Goal: Information Seeking & Learning: Compare options

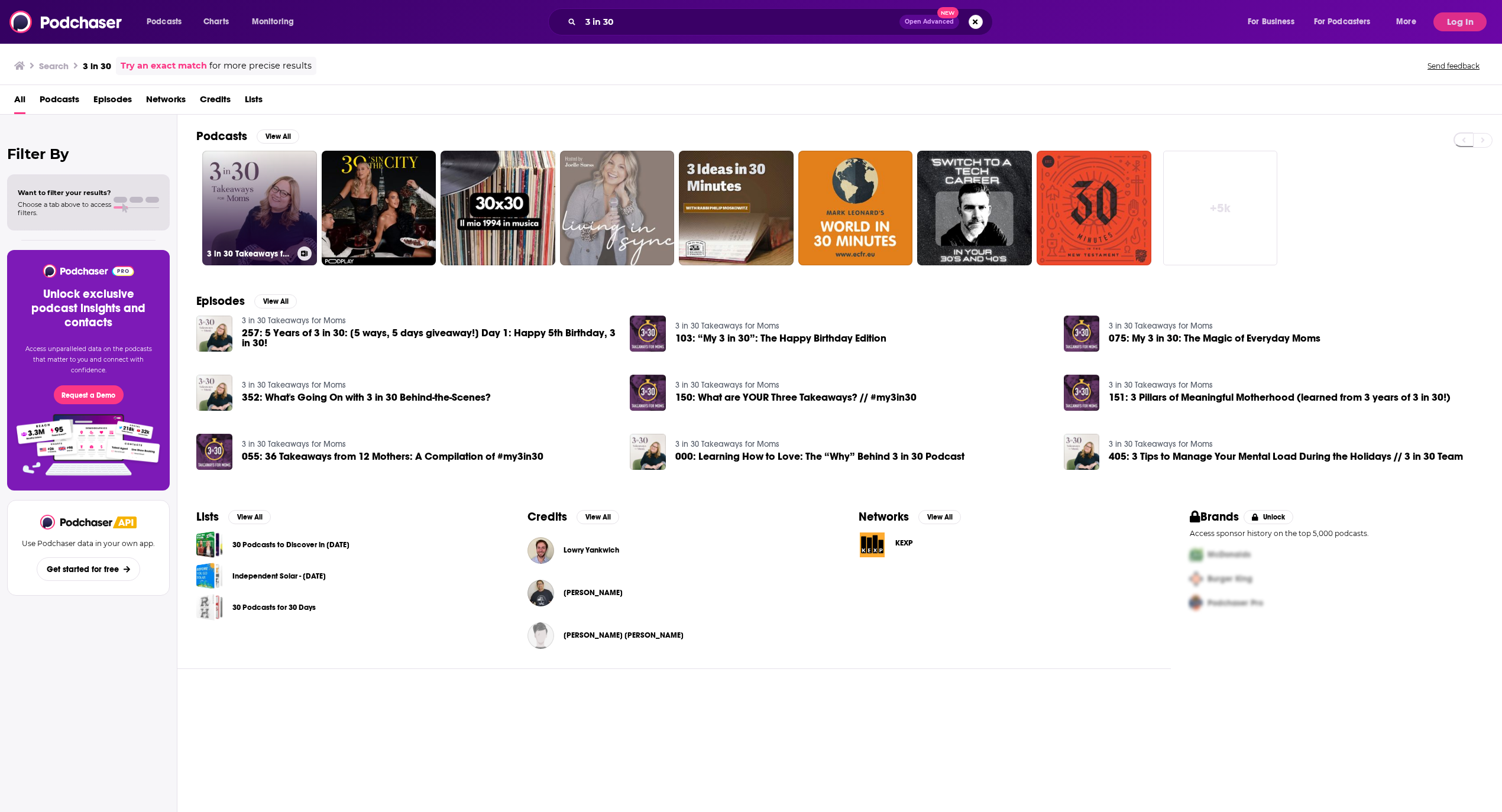
click at [255, 215] on link "3 in 30 Takeaways for Moms" at bounding box center [259, 207] width 115 height 115
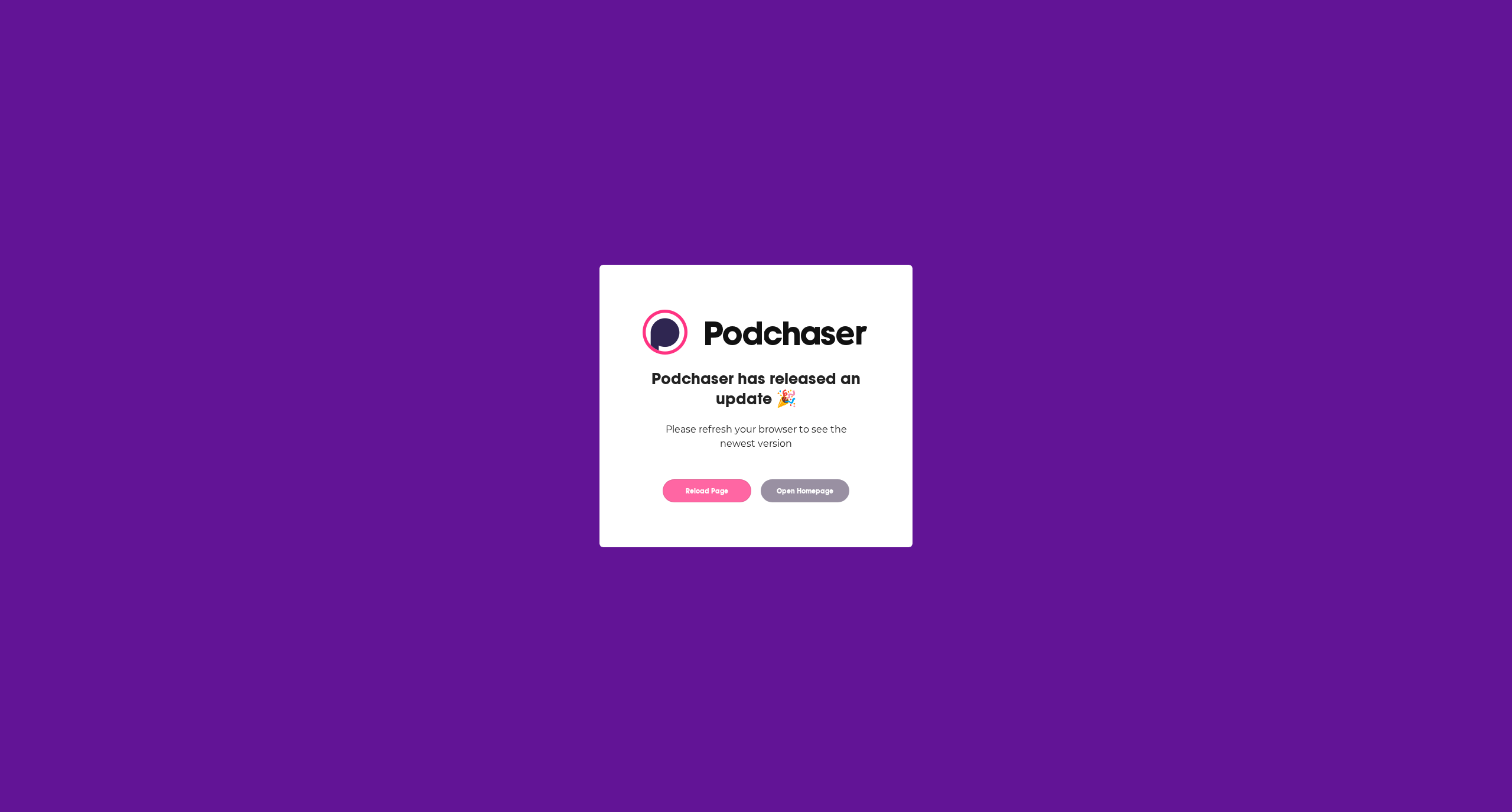
click at [700, 492] on button "Reload Page" at bounding box center [707, 491] width 89 height 23
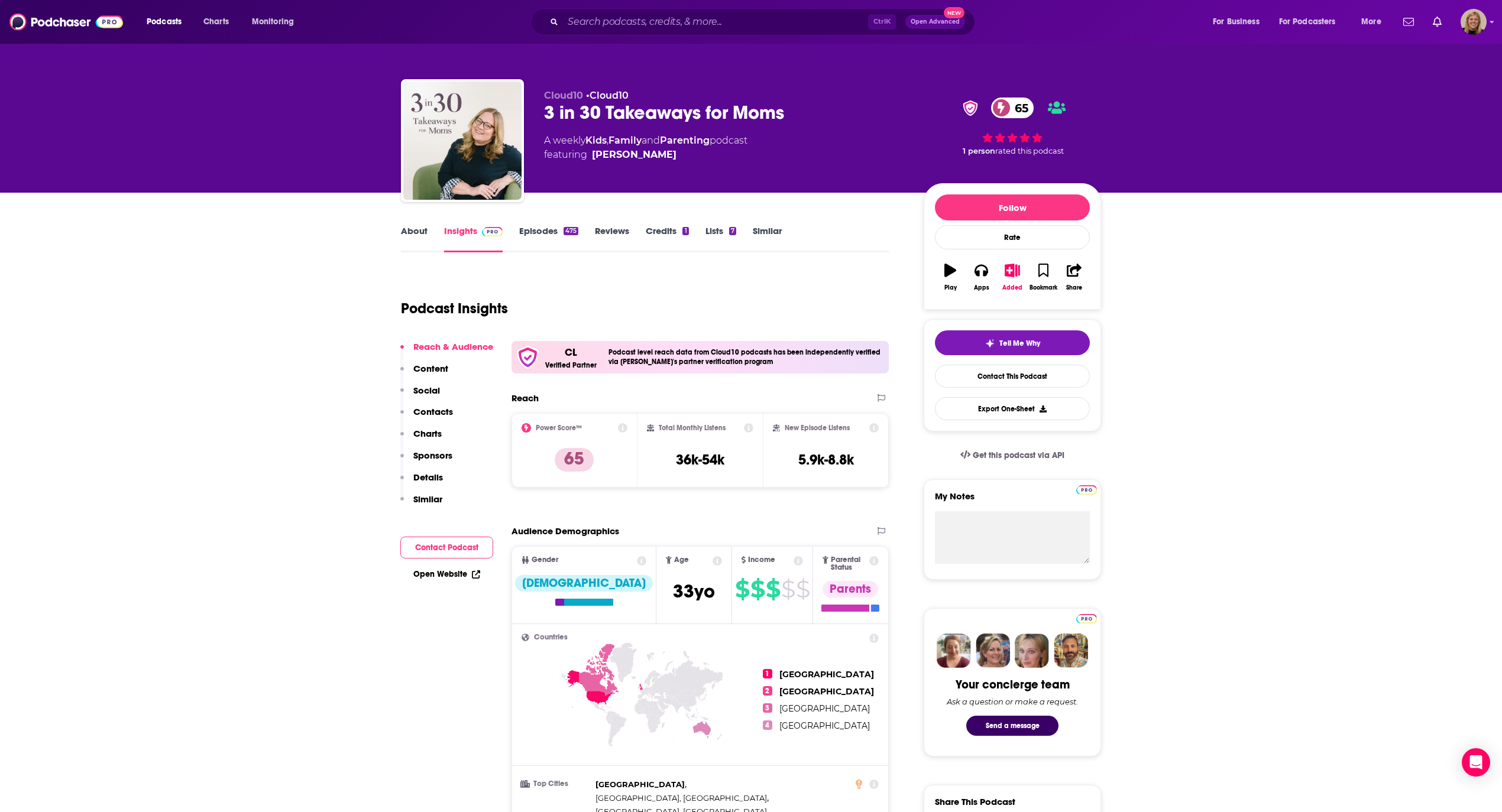
click at [447, 539] on button "Contact Podcast" at bounding box center [447, 547] width 93 height 22
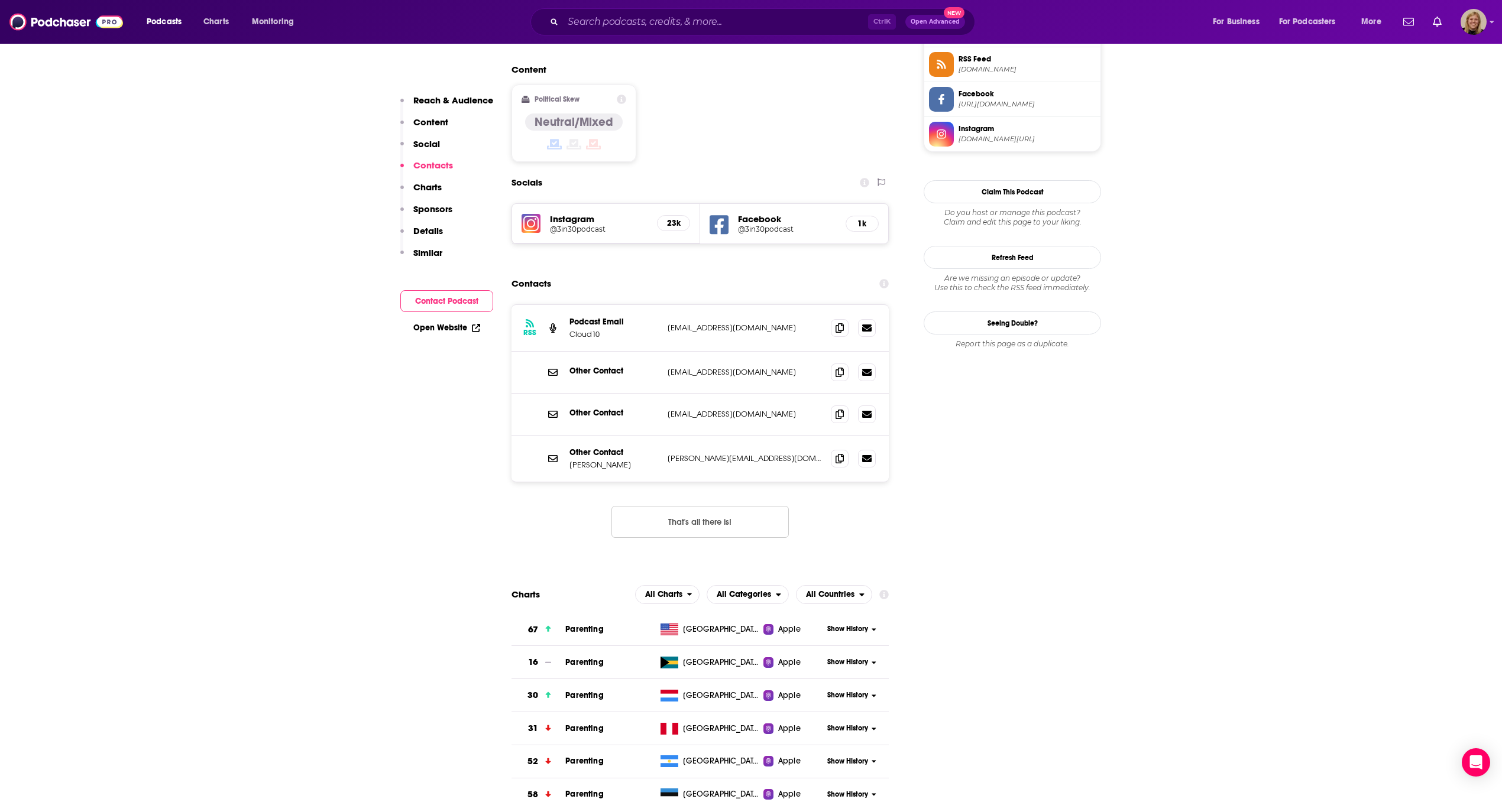
scroll to position [1025, 0]
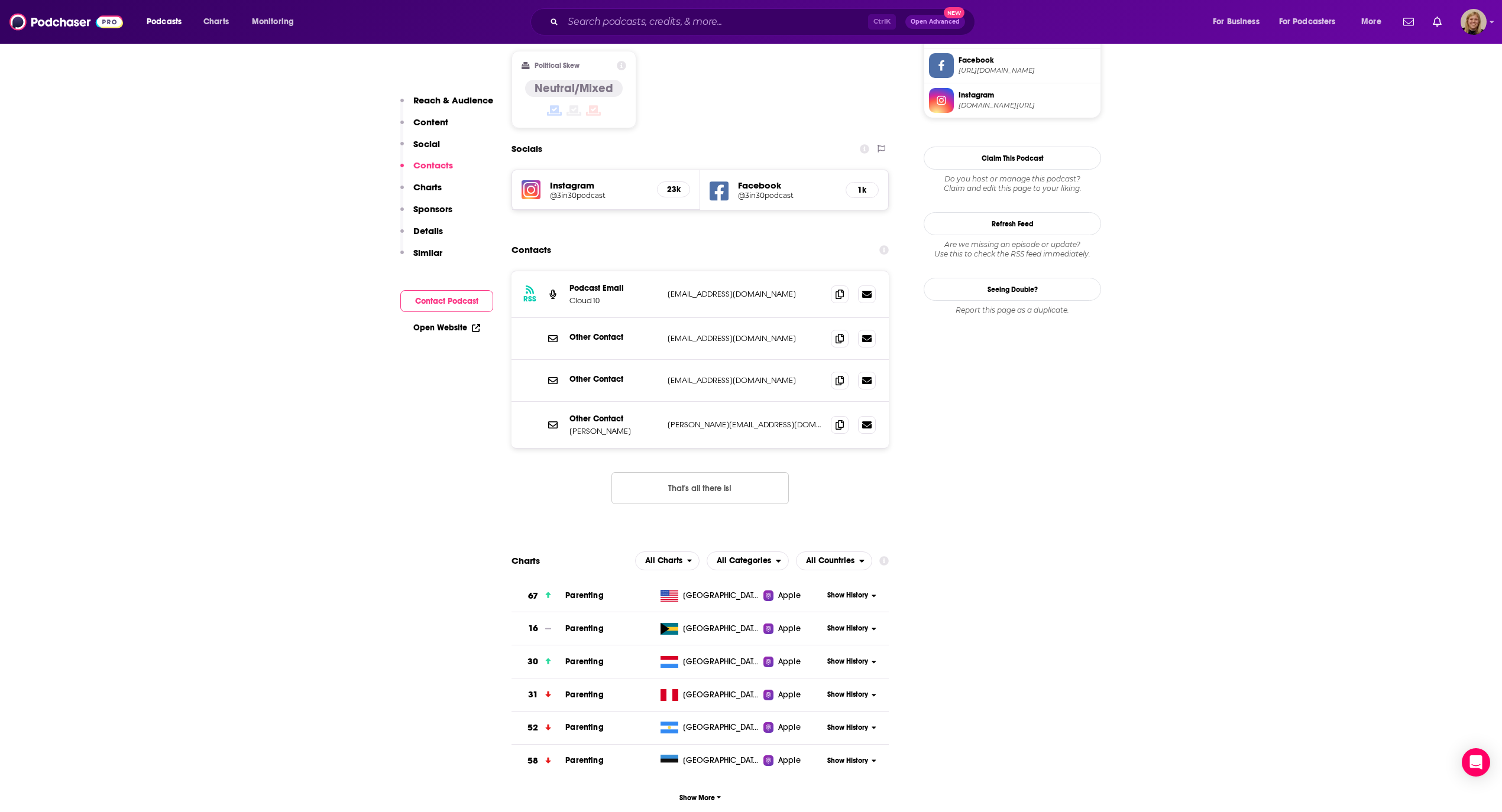
click at [663, 318] on div "Other Contact [EMAIL_ADDRESS][DOMAIN_NAME] [EMAIL_ADDRESS][DOMAIN_NAME]" at bounding box center [700, 339] width 377 height 42
click at [843, 333] on icon at bounding box center [840, 337] width 8 height 9
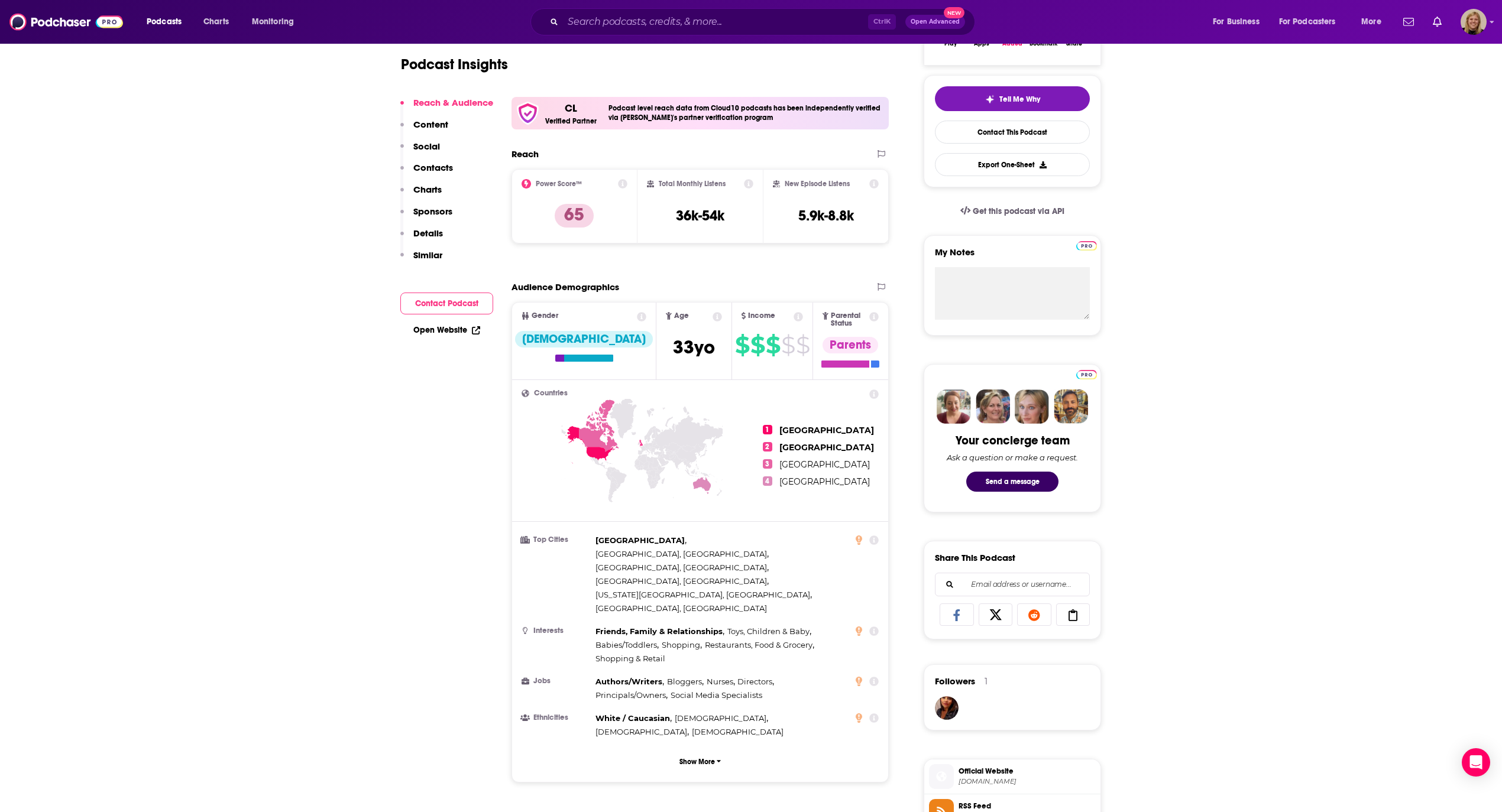
scroll to position [0, 0]
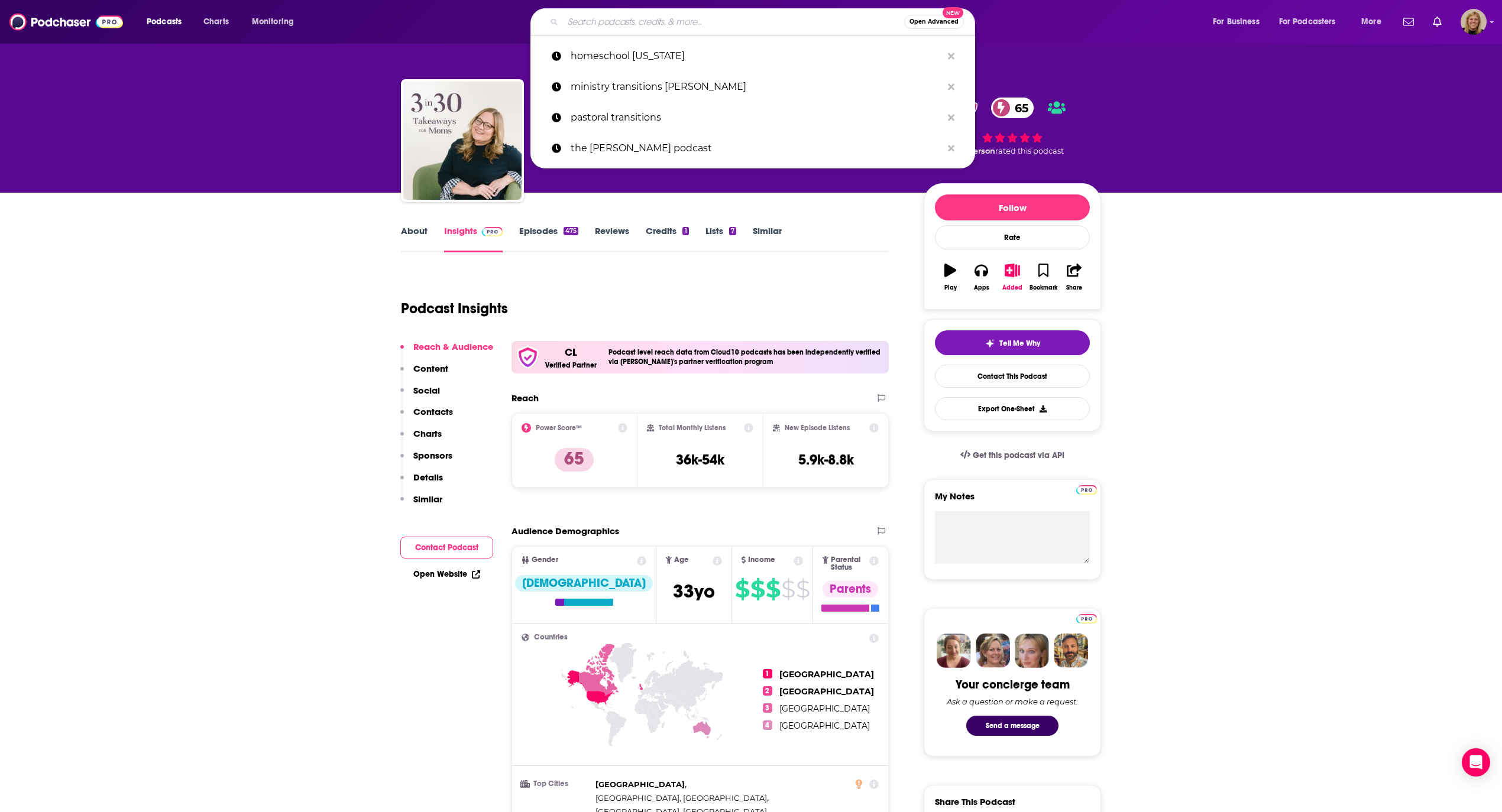
click at [621, 19] on input "Search podcasts, credits, & more..." at bounding box center [733, 22] width 341 height 19
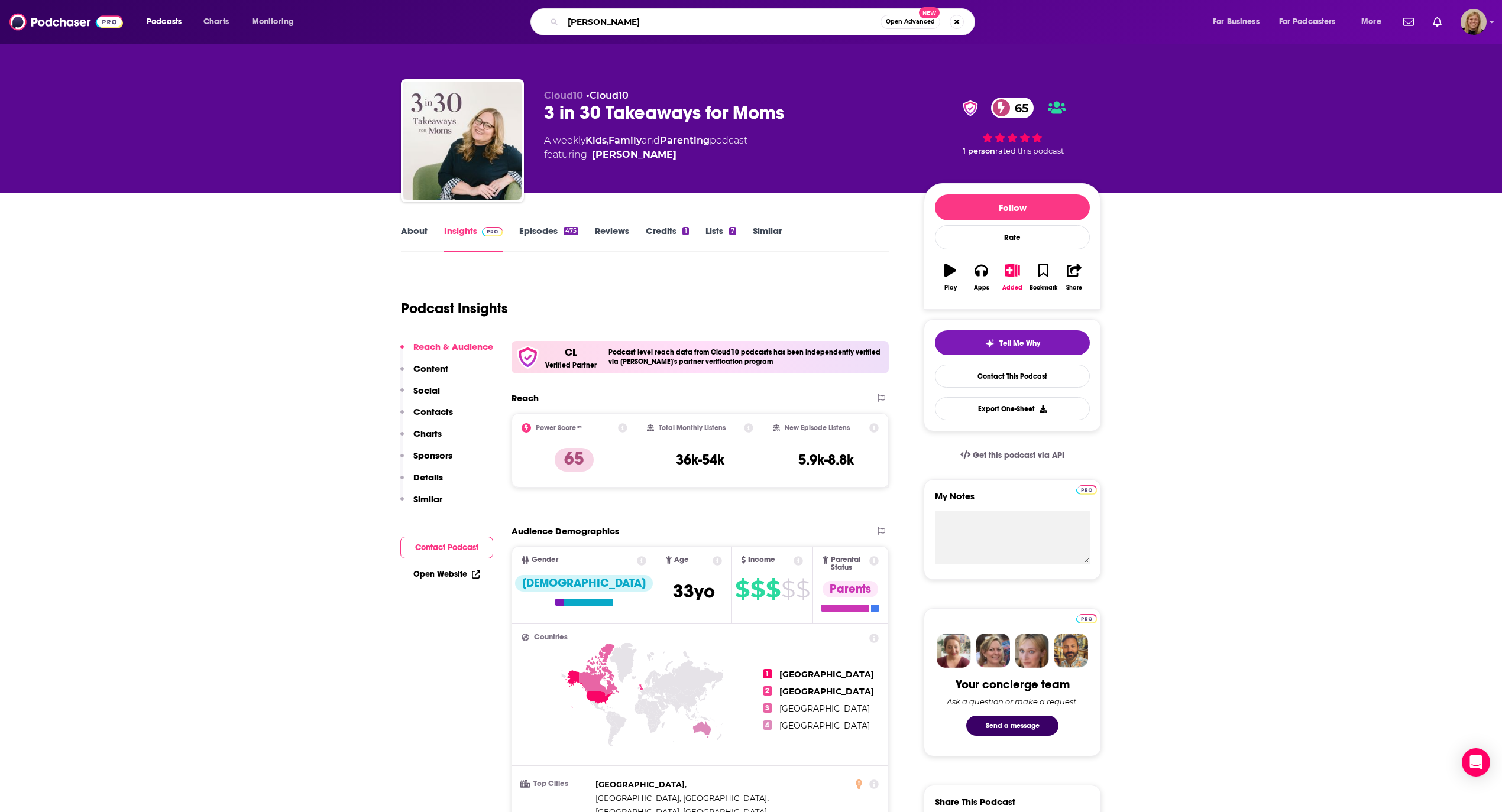
type input "laura tre"
click at [1008, 281] on button "Added" at bounding box center [1013, 277] width 31 height 43
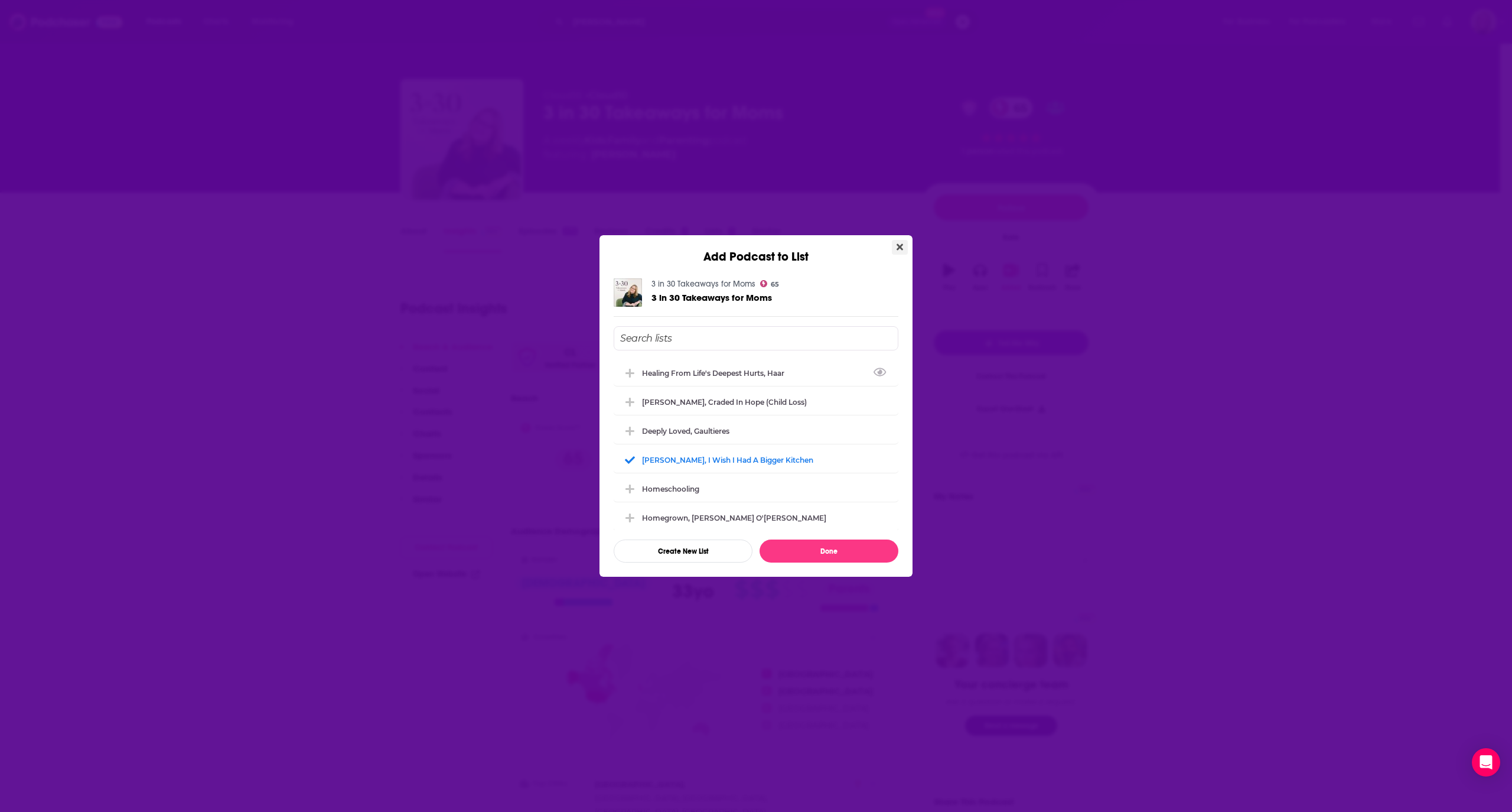
click at [901, 248] on icon "Close" at bounding box center [899, 247] width 6 height 6
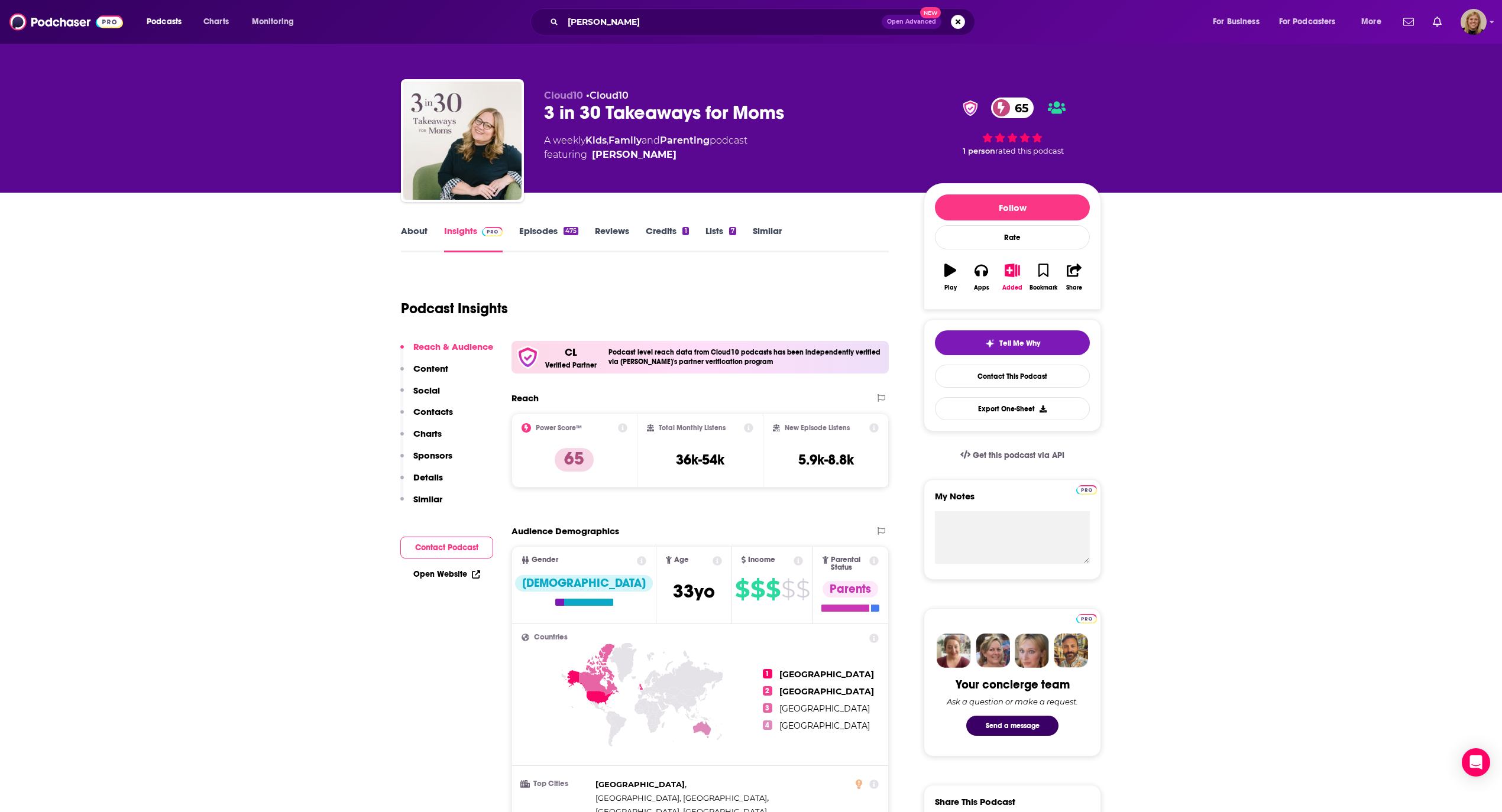
click at [781, 228] on link "Similar" at bounding box center [766, 238] width 29 height 27
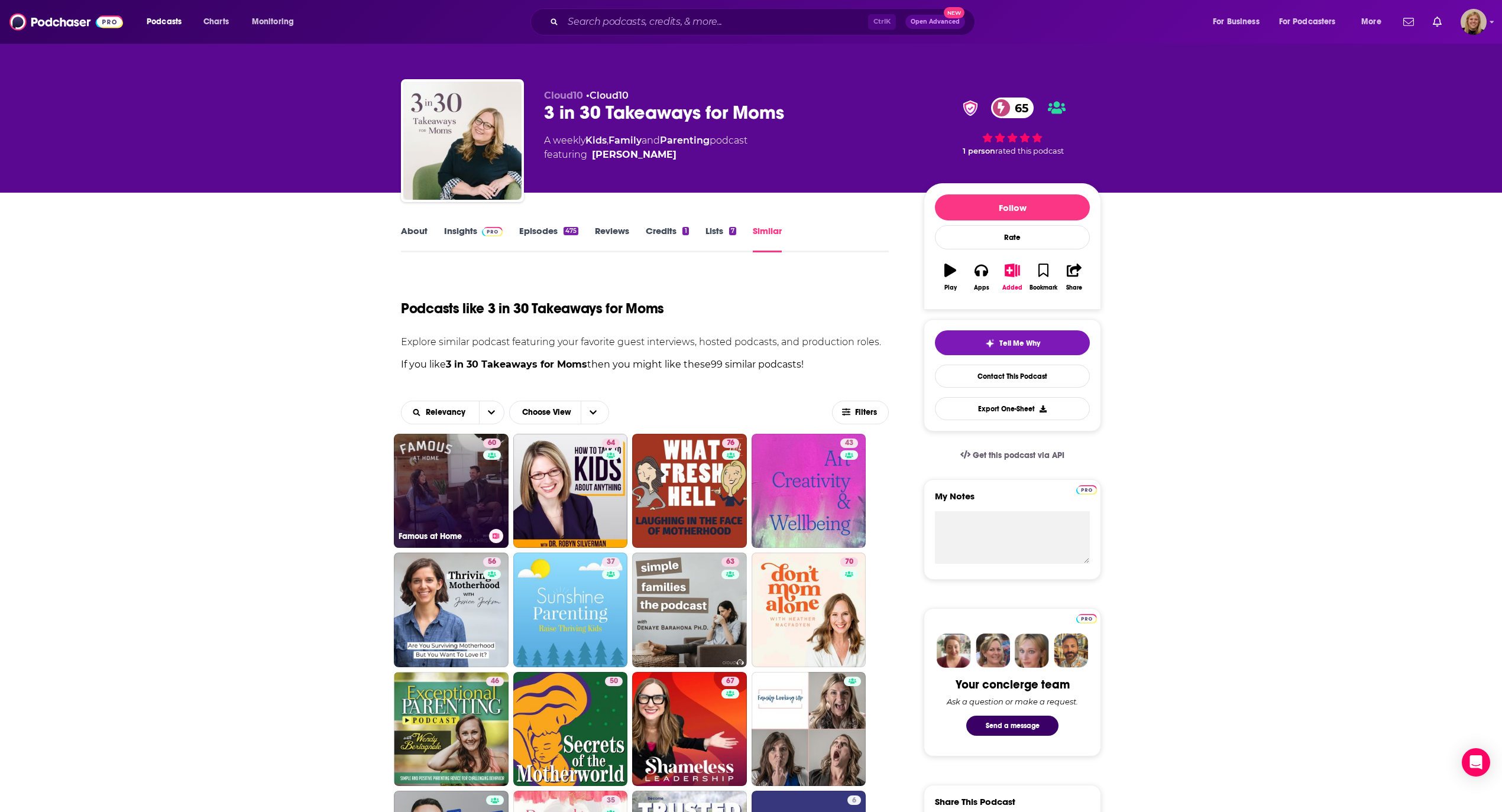
click at [436, 466] on link "60 Famous at Home" at bounding box center [451, 491] width 115 height 115
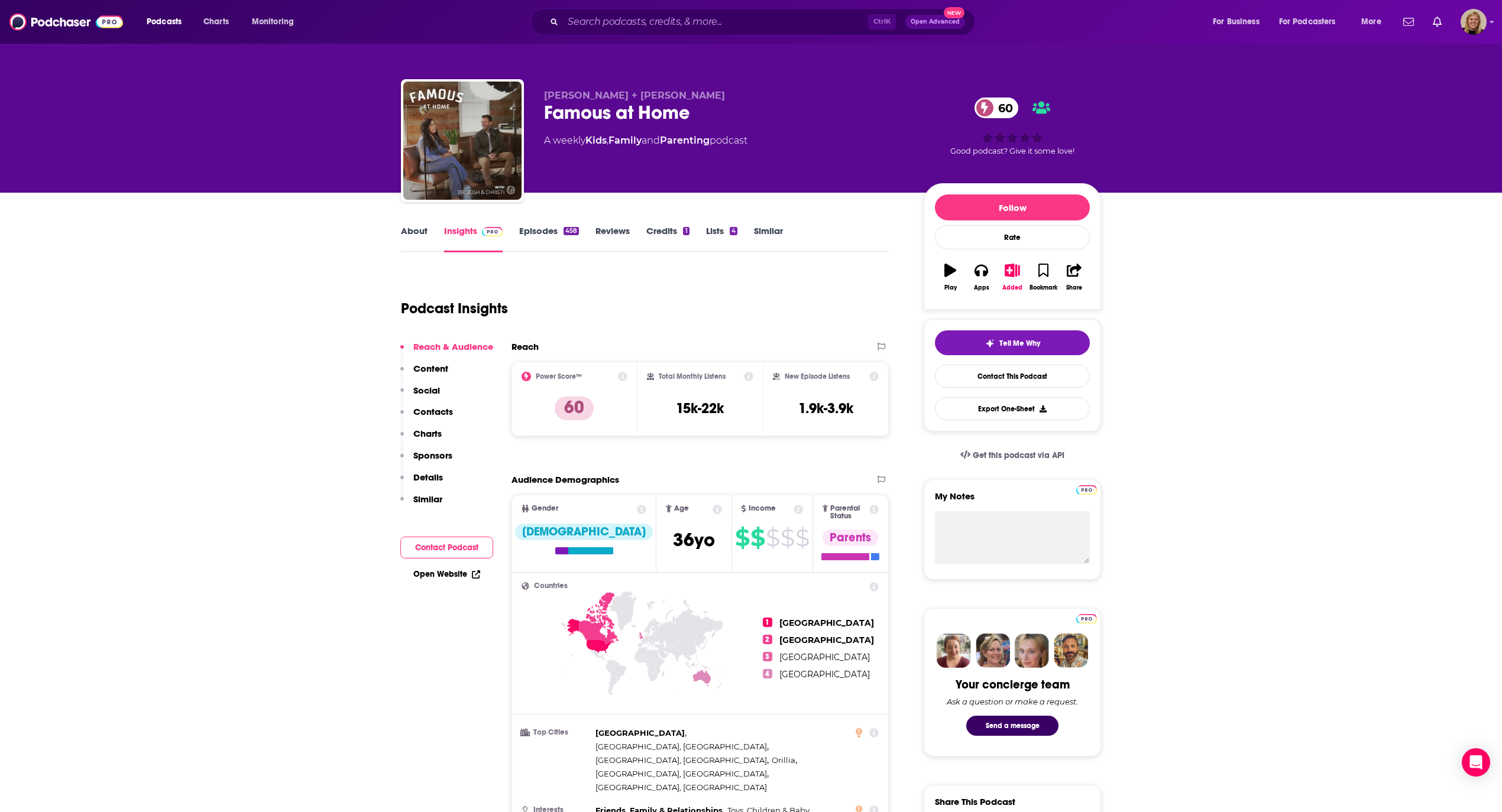
click at [409, 232] on link "About" at bounding box center [414, 238] width 27 height 27
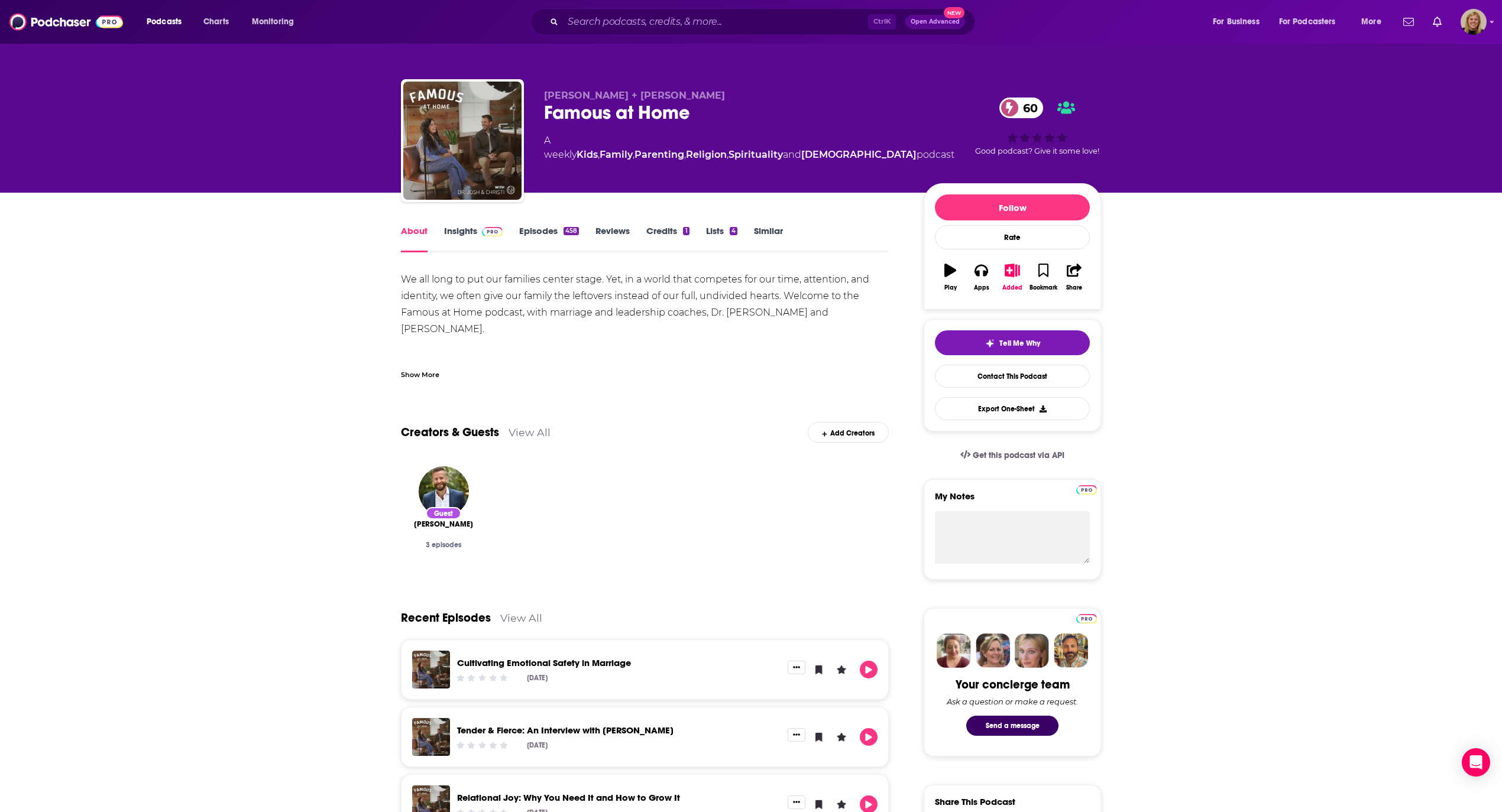
click at [422, 373] on div "Show More" at bounding box center [420, 374] width 39 height 11
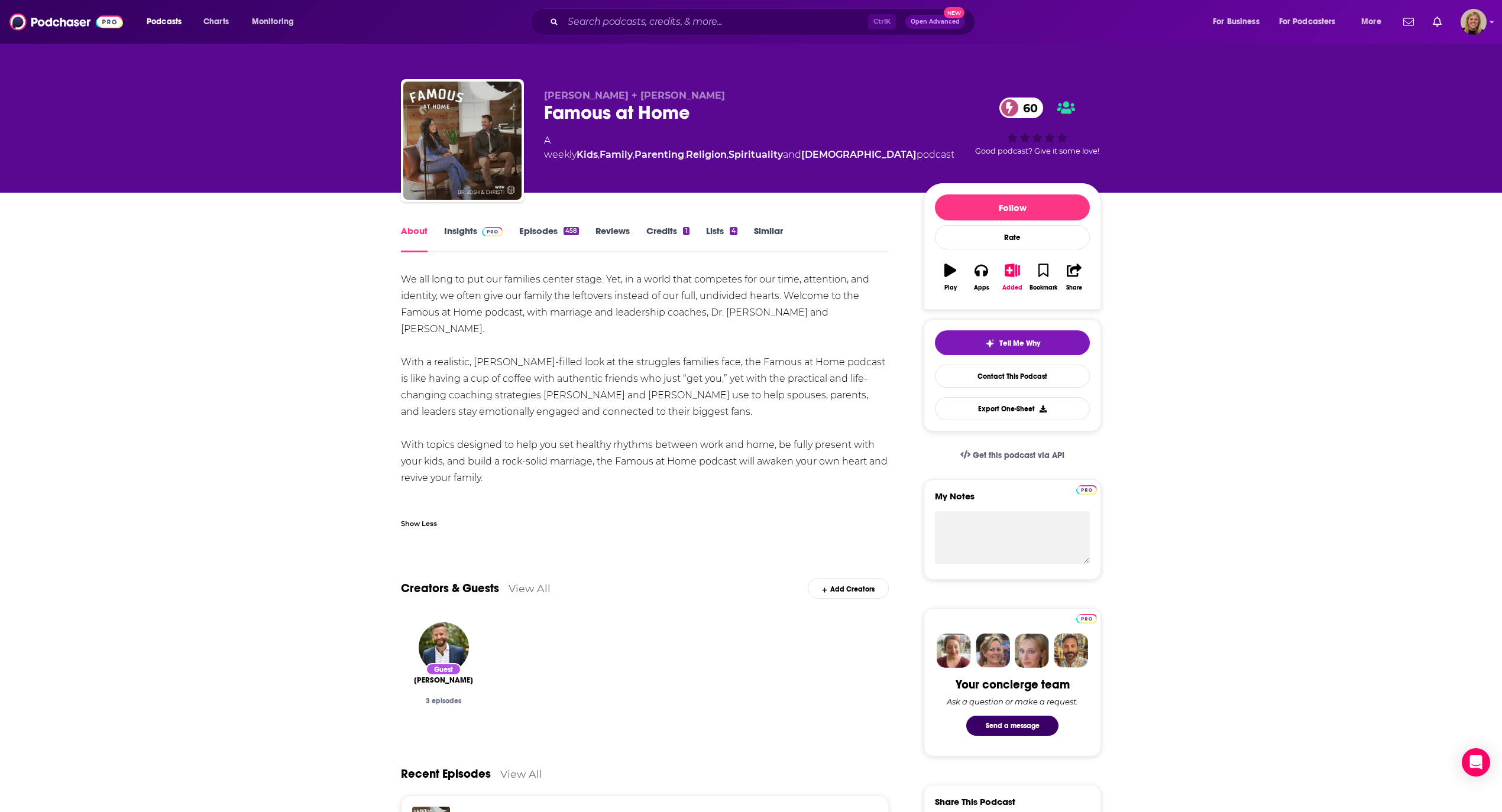
click at [453, 232] on link "Insights" at bounding box center [473, 238] width 58 height 27
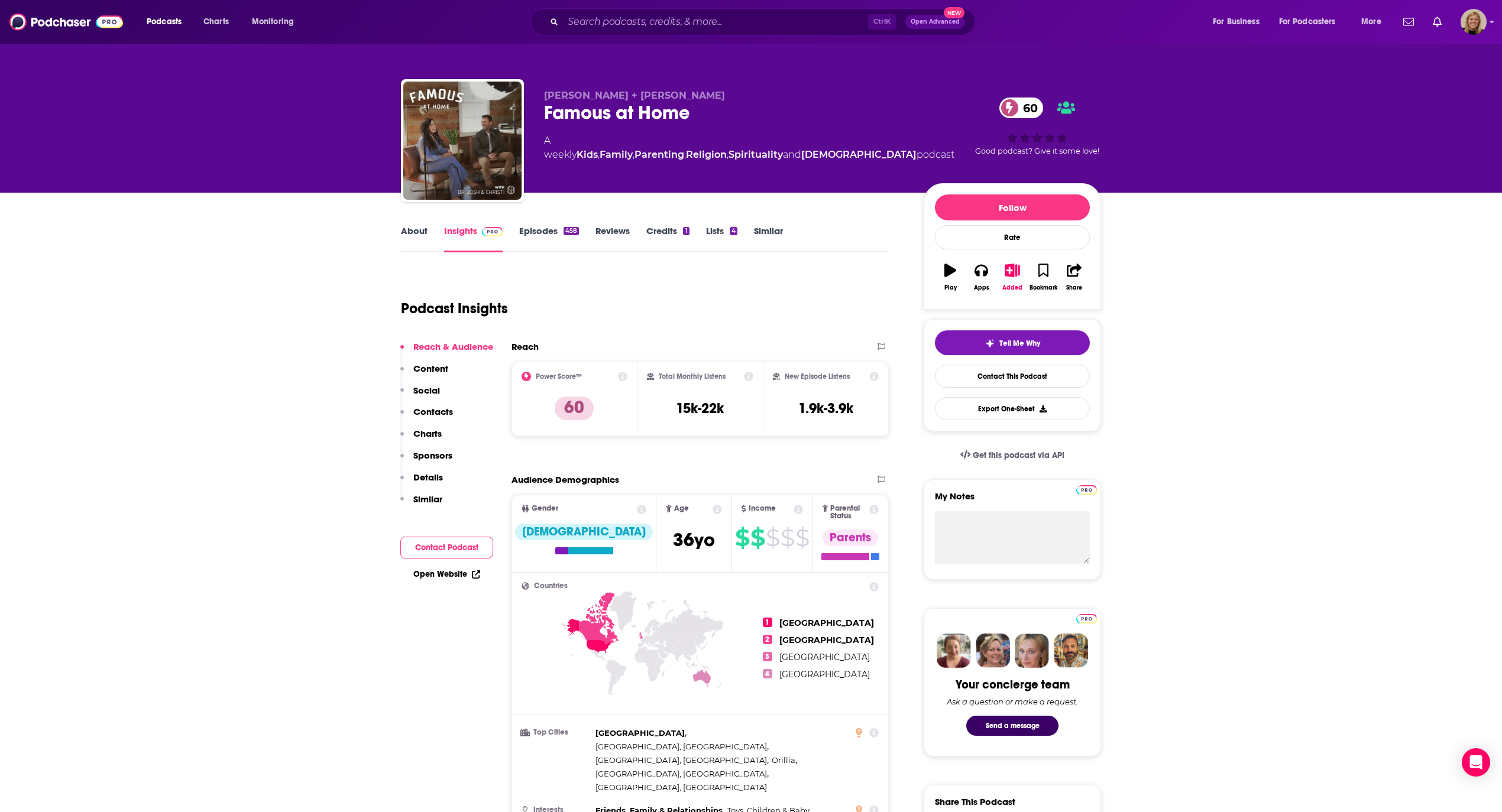
click at [447, 543] on button "Contact Podcast" at bounding box center [447, 547] width 93 height 22
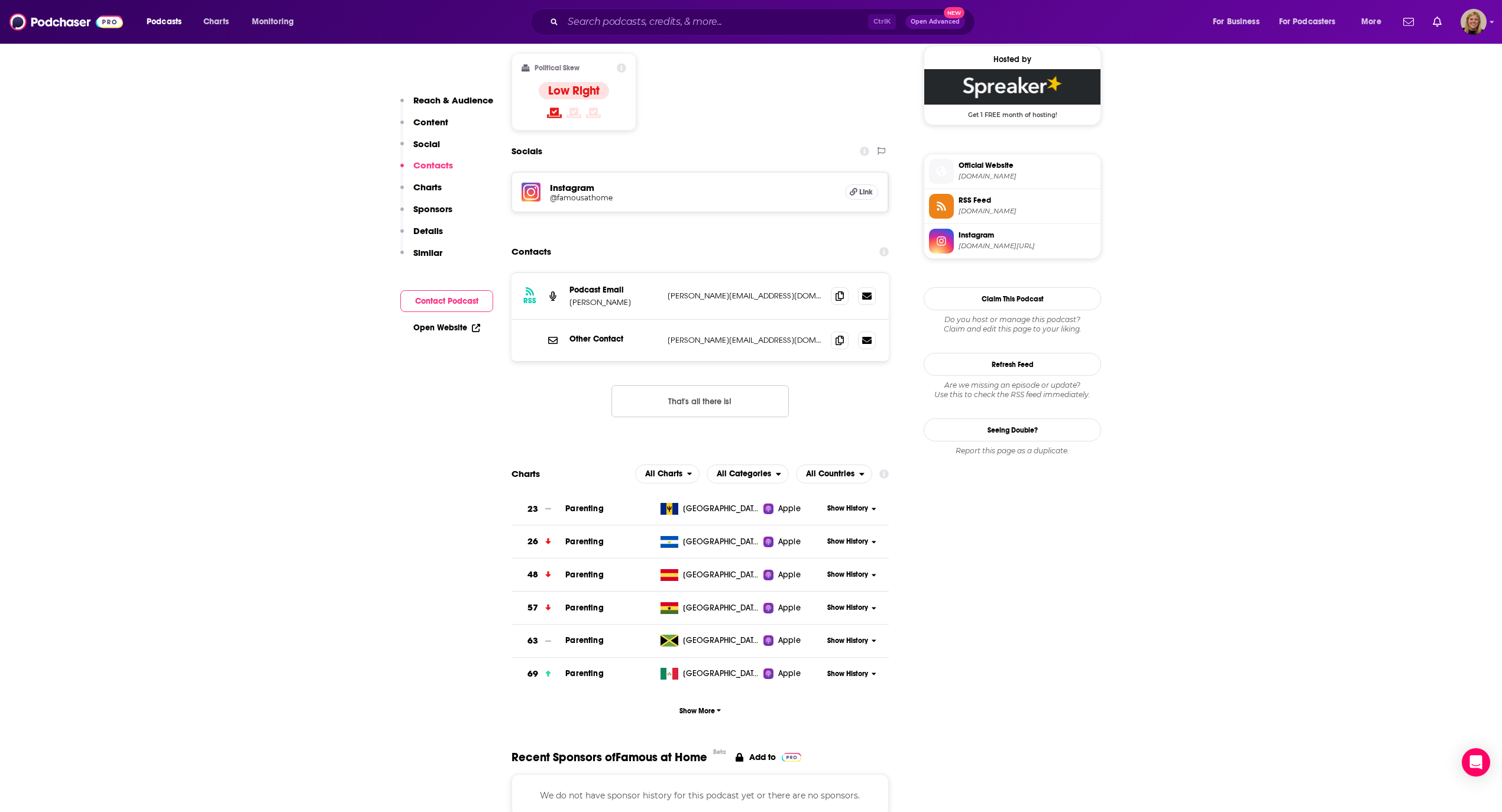
scroll to position [973, 0]
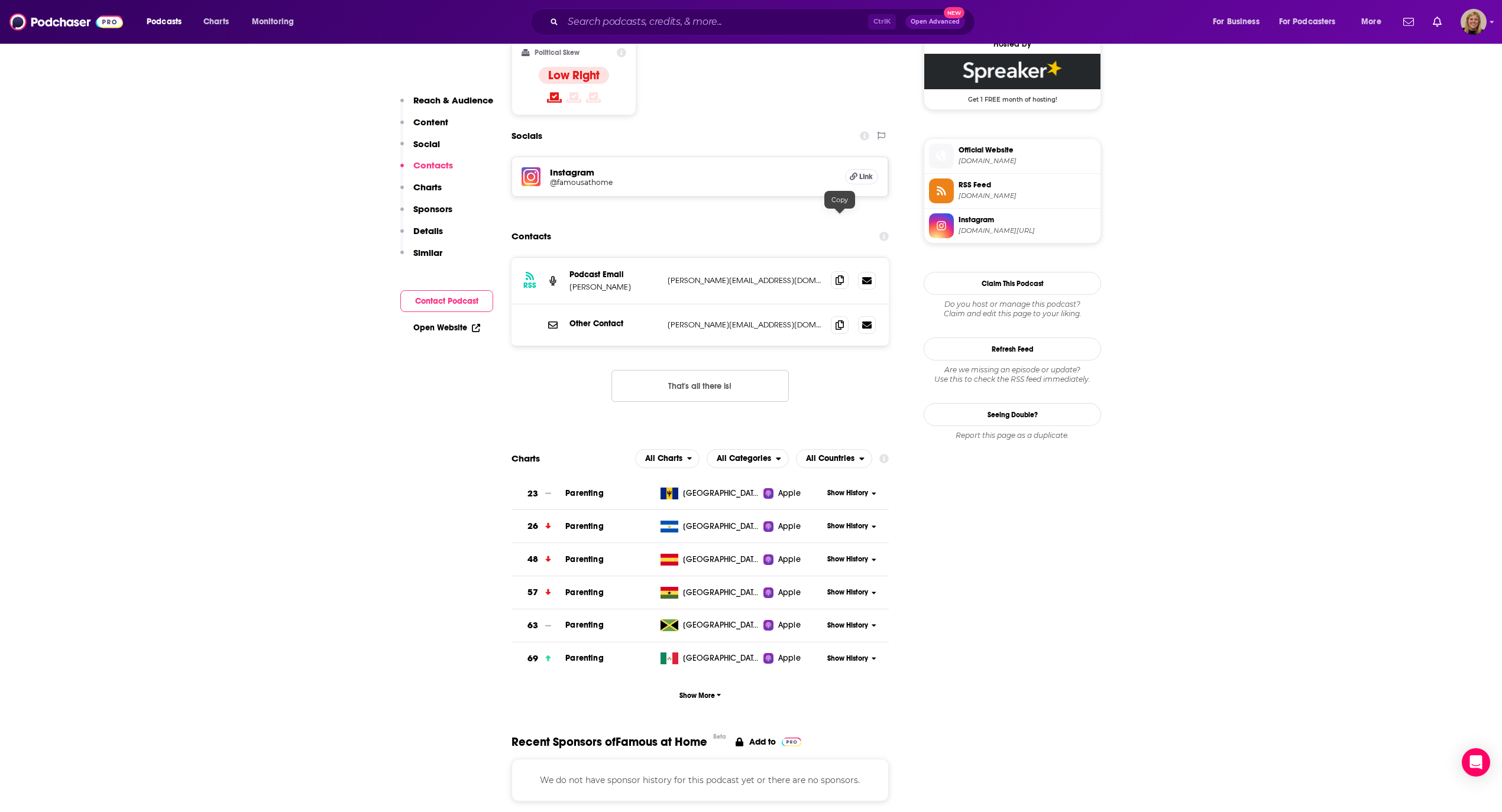
click at [842, 276] on icon at bounding box center [840, 280] width 8 height 9
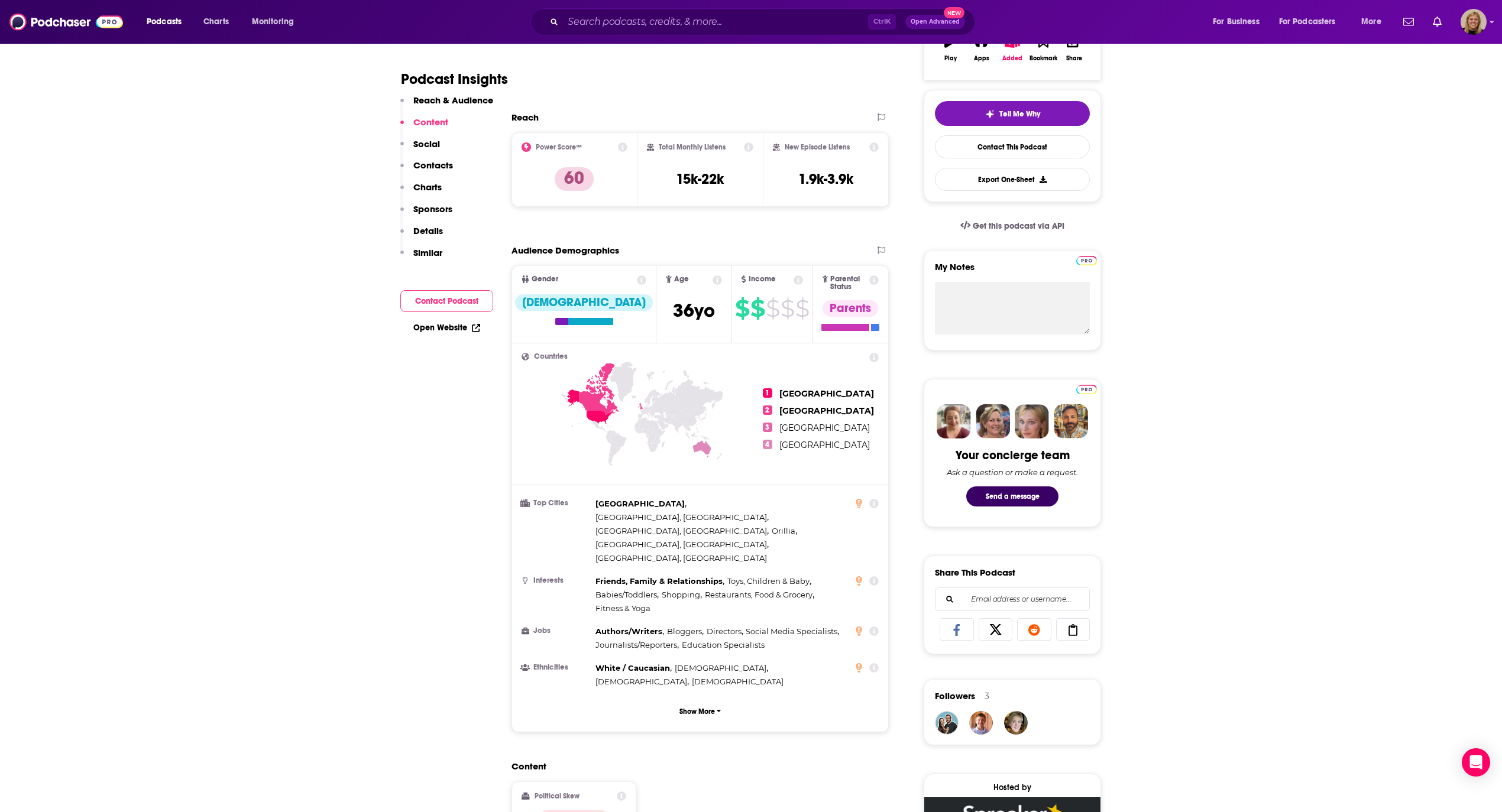
scroll to position [0, 0]
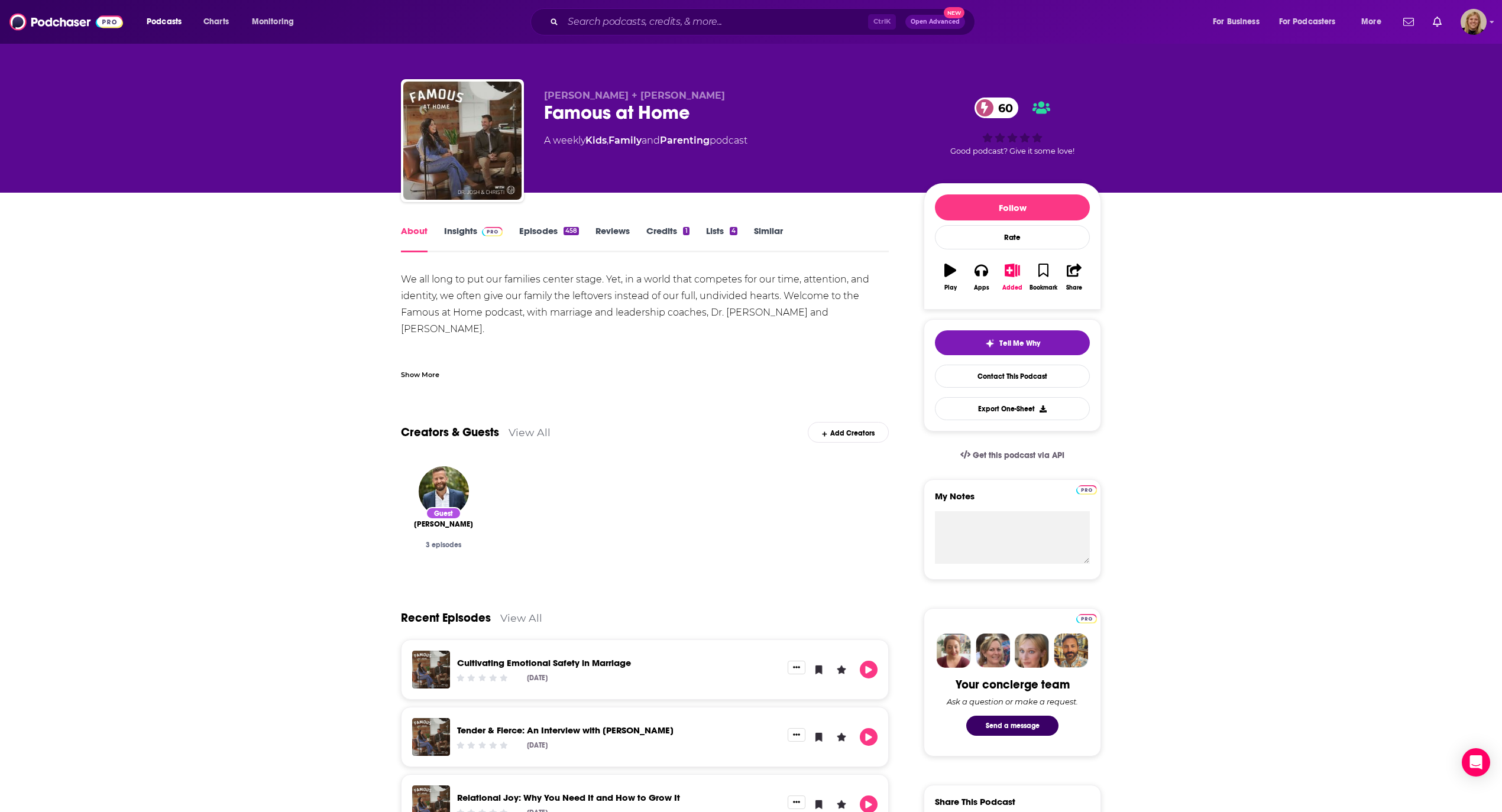
click at [764, 225] on link "Similar" at bounding box center [768, 238] width 29 height 27
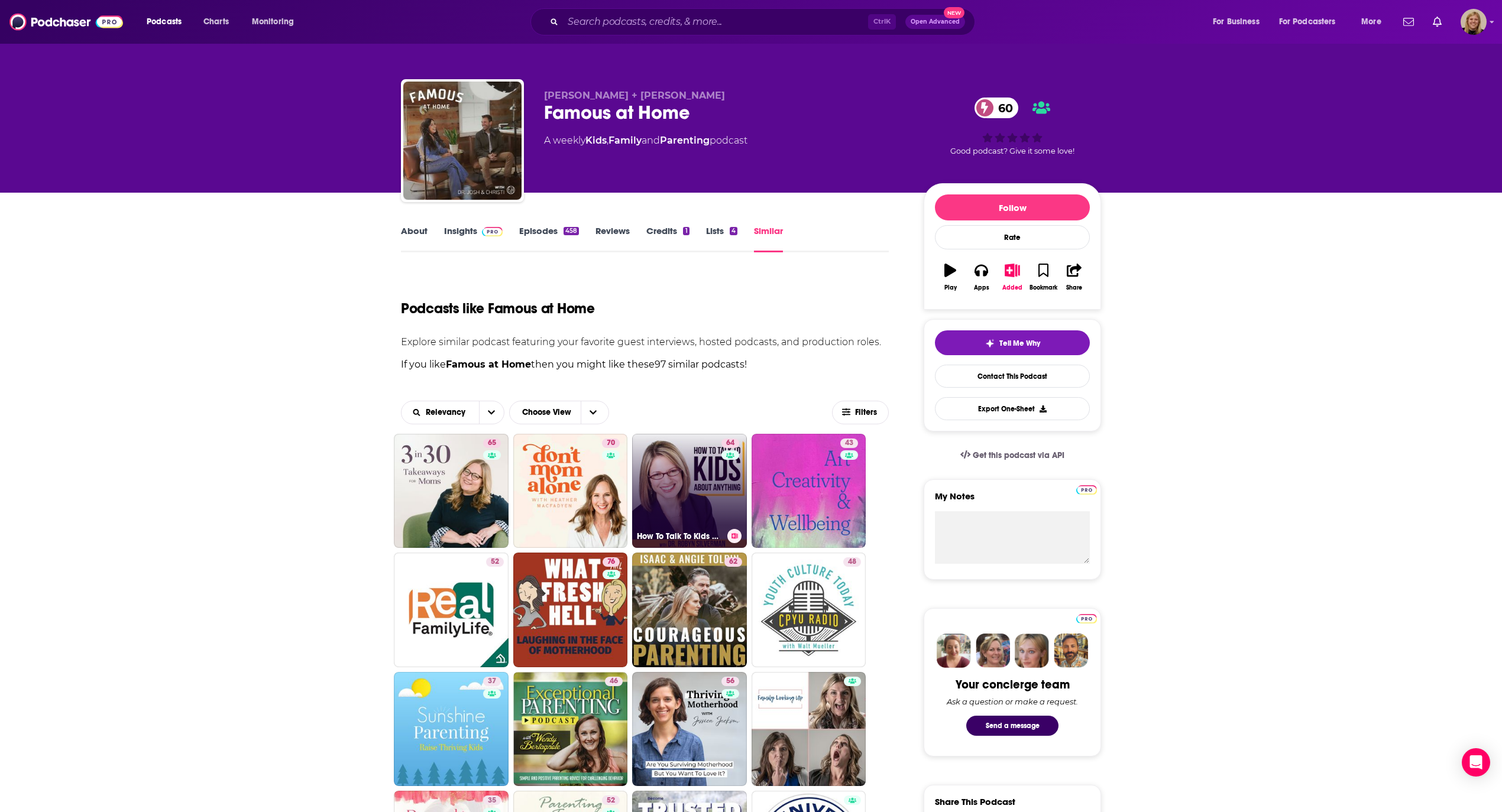
click at [694, 488] on link "64 How To Talk To Kids About Anything" at bounding box center [689, 491] width 115 height 115
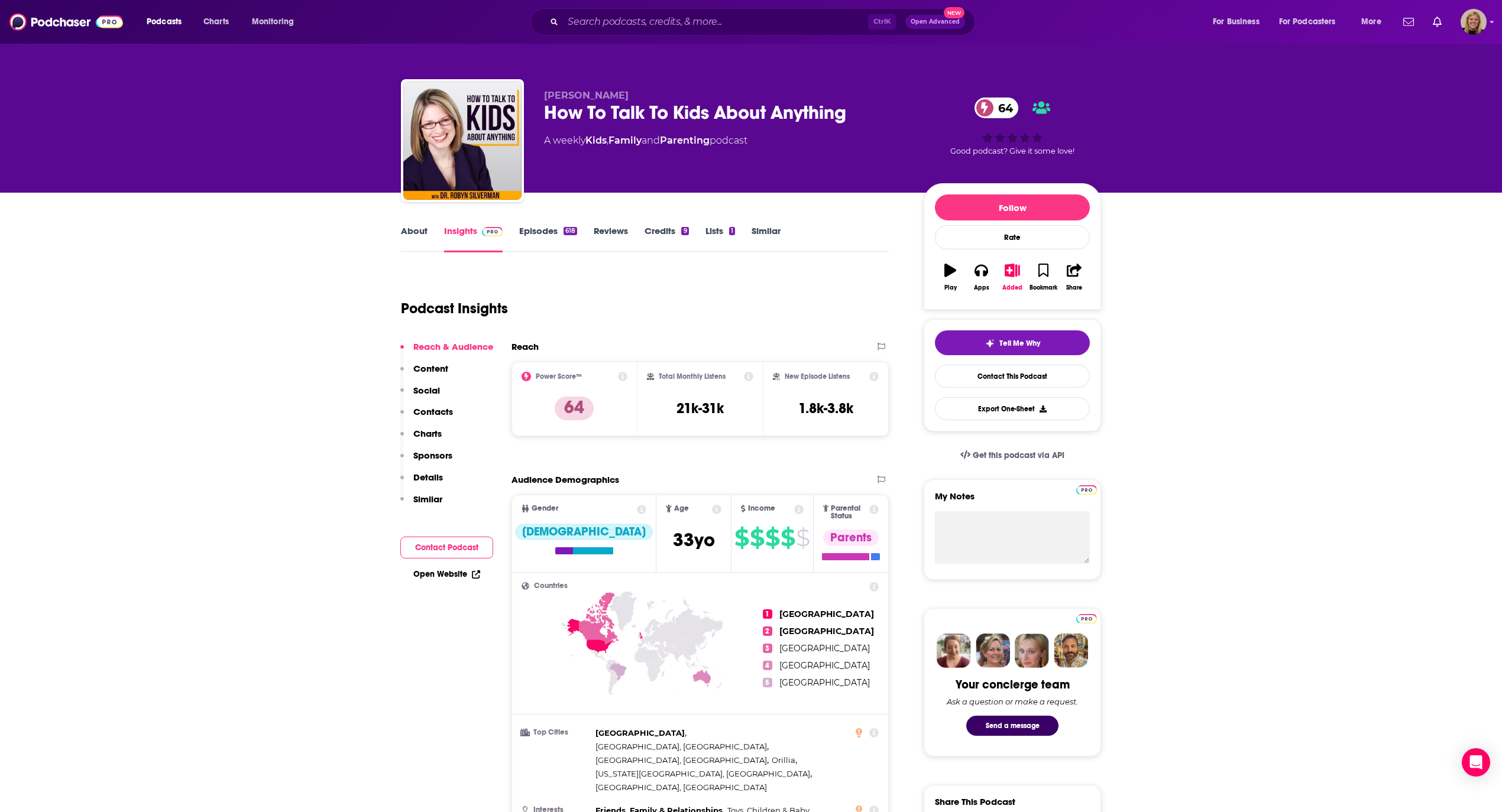
click at [416, 228] on link "About" at bounding box center [414, 238] width 27 height 27
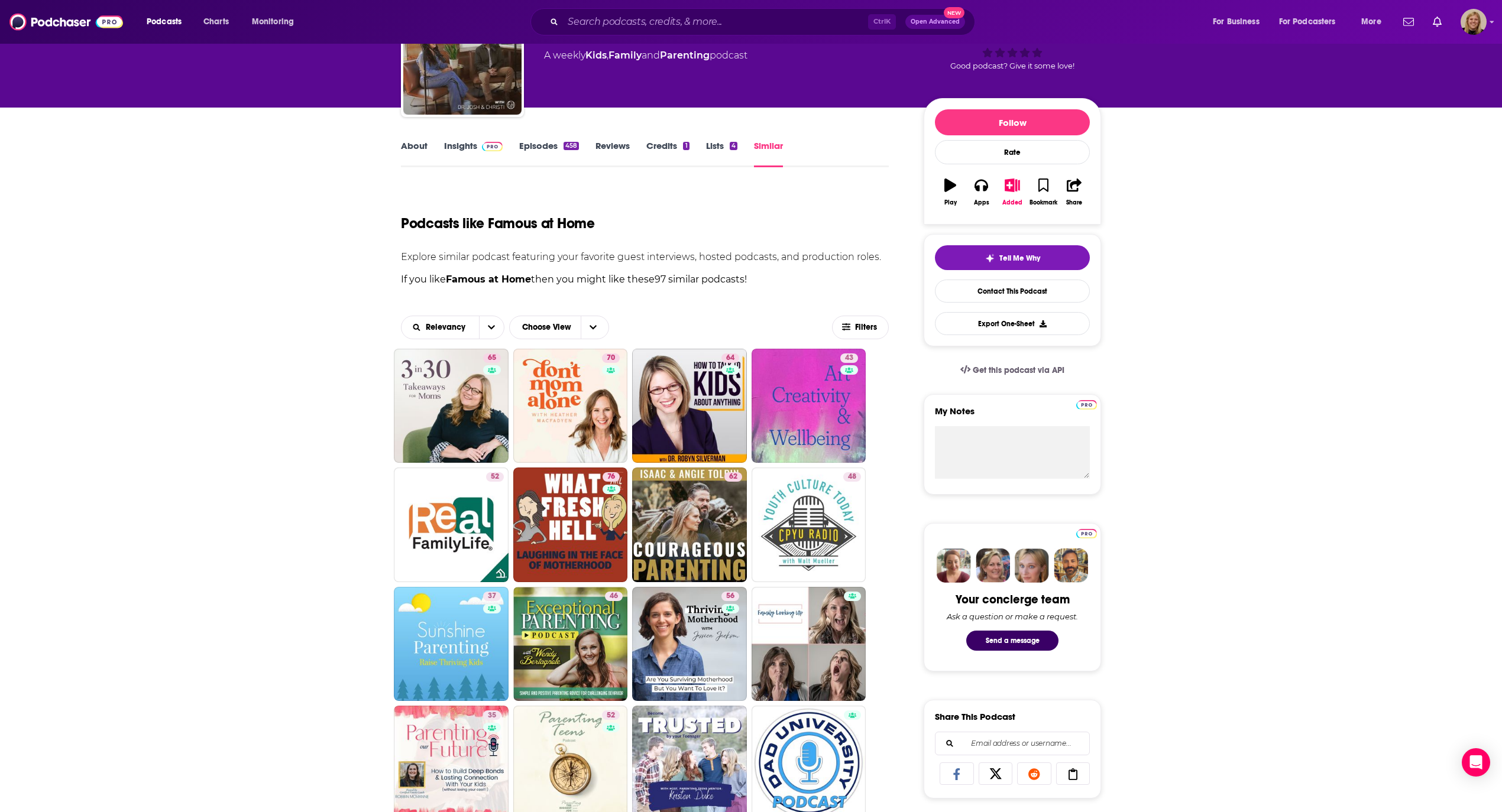
scroll to position [157, 0]
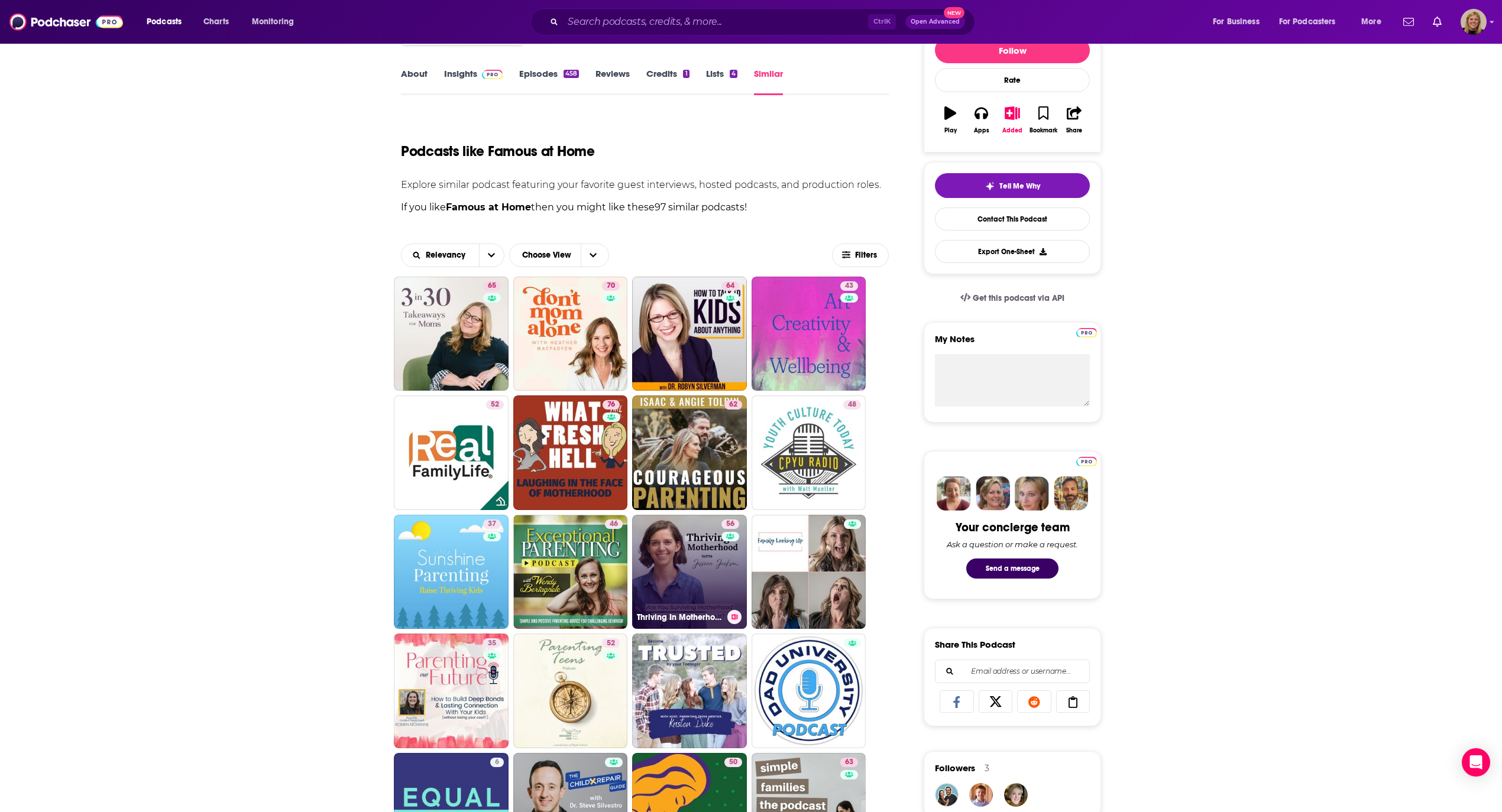
click at [699, 553] on link "56 Thriving In Motherhood Podcast | Productivity, Planning, Family Systems, Tim…" at bounding box center [689, 572] width 115 height 115
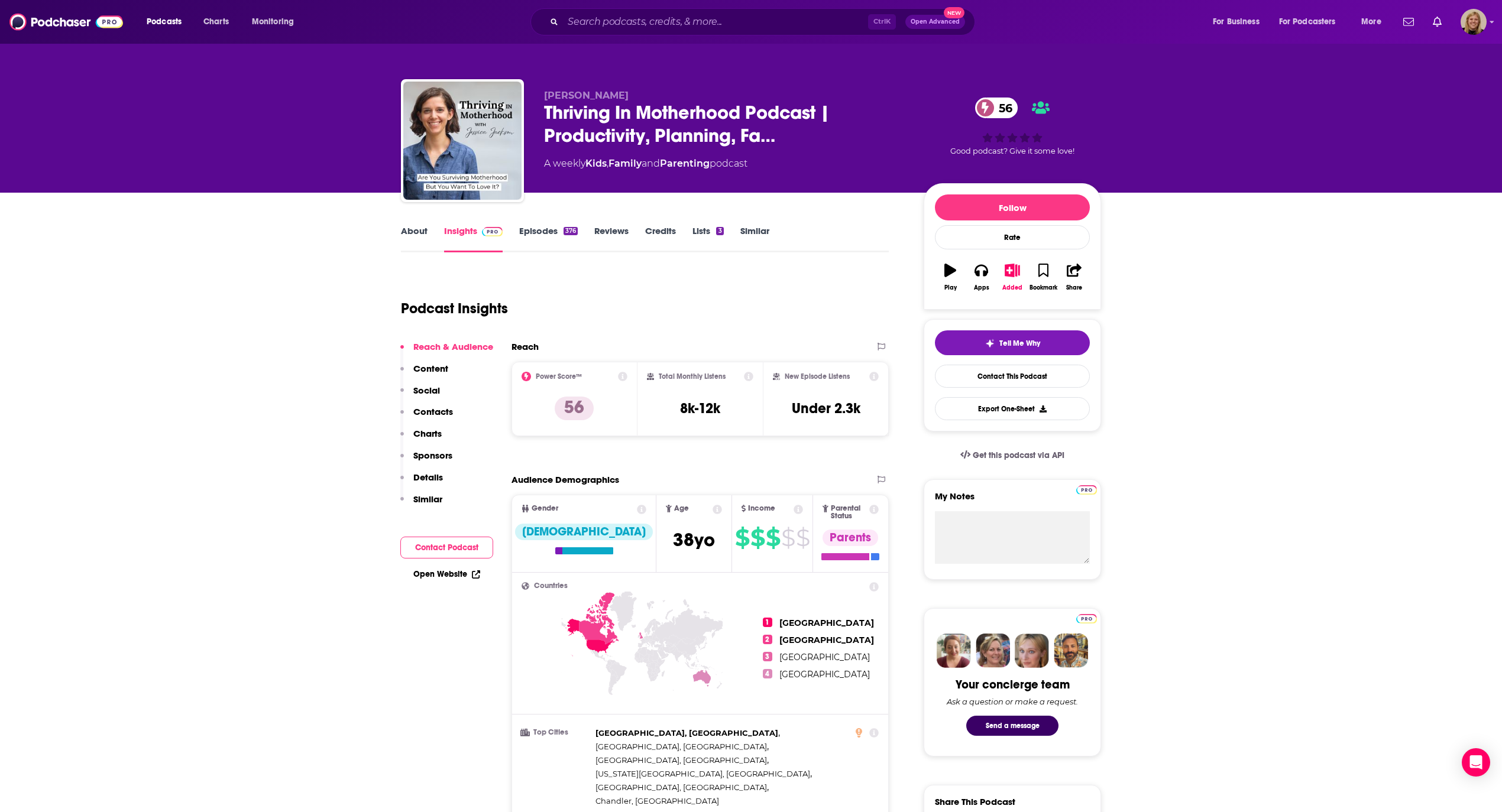
click at [410, 232] on link "About" at bounding box center [414, 238] width 27 height 27
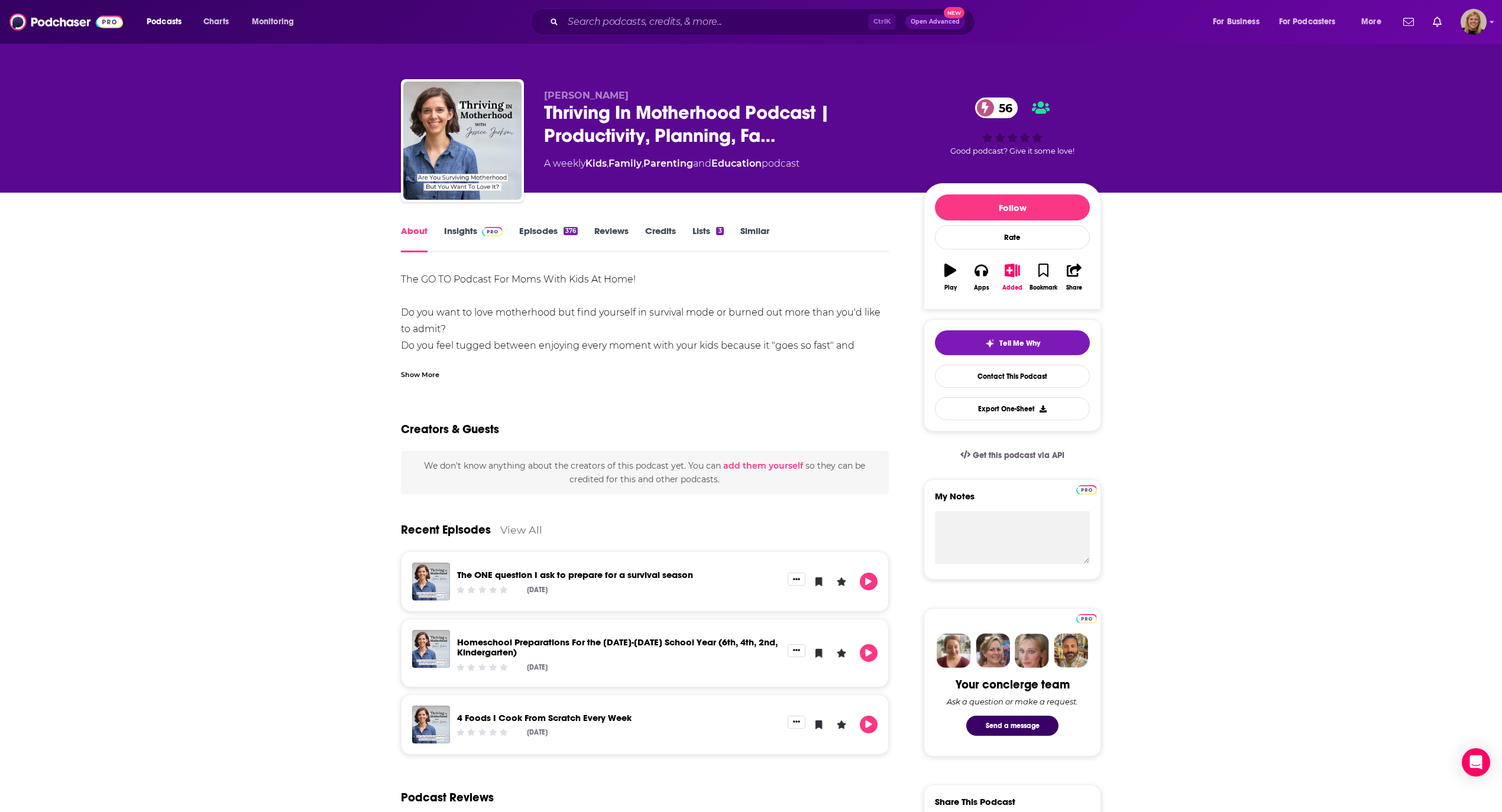
click at [429, 372] on div "Show More" at bounding box center [420, 374] width 39 height 11
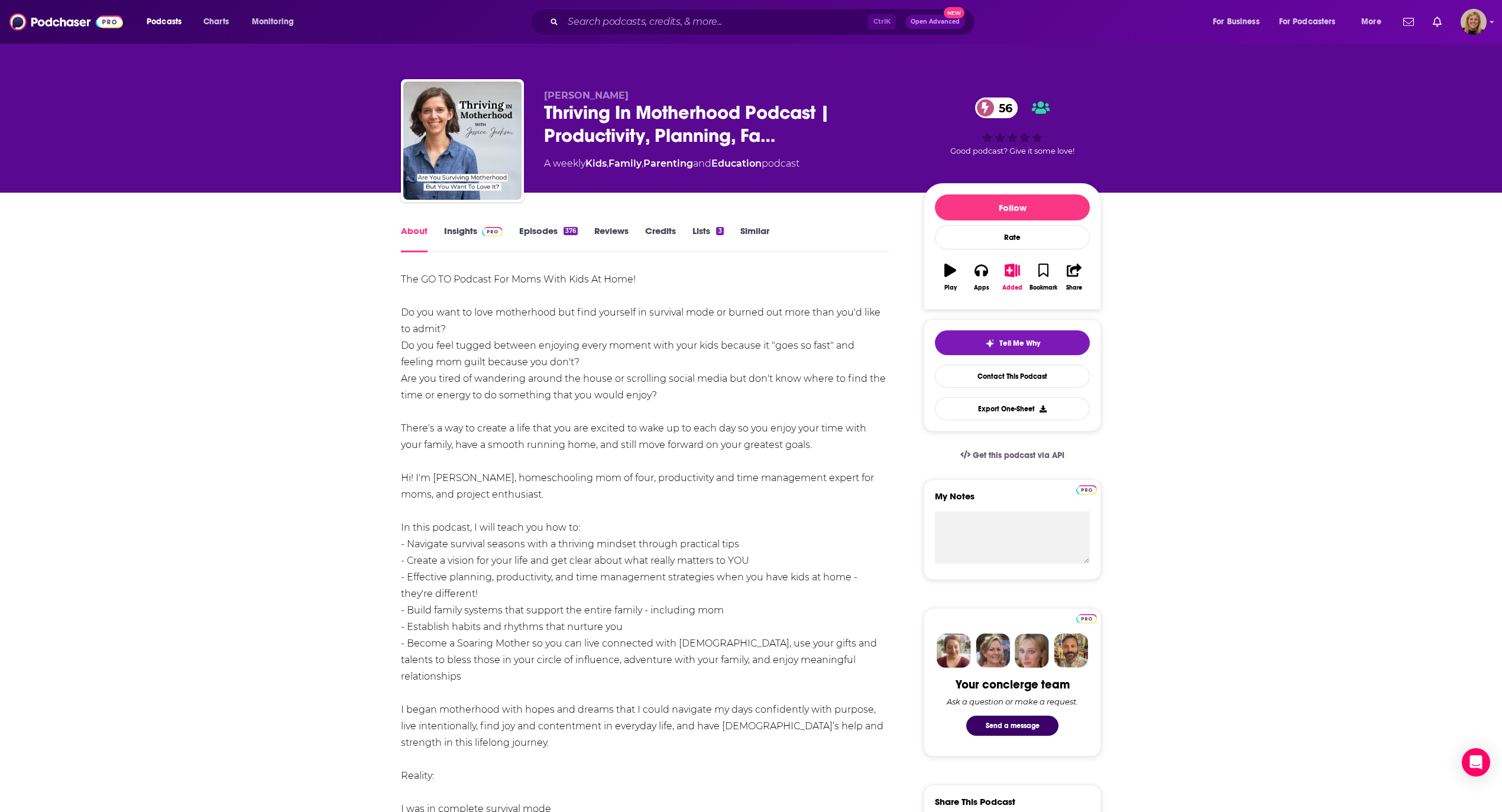
click at [752, 232] on link "Similar" at bounding box center [755, 238] width 29 height 27
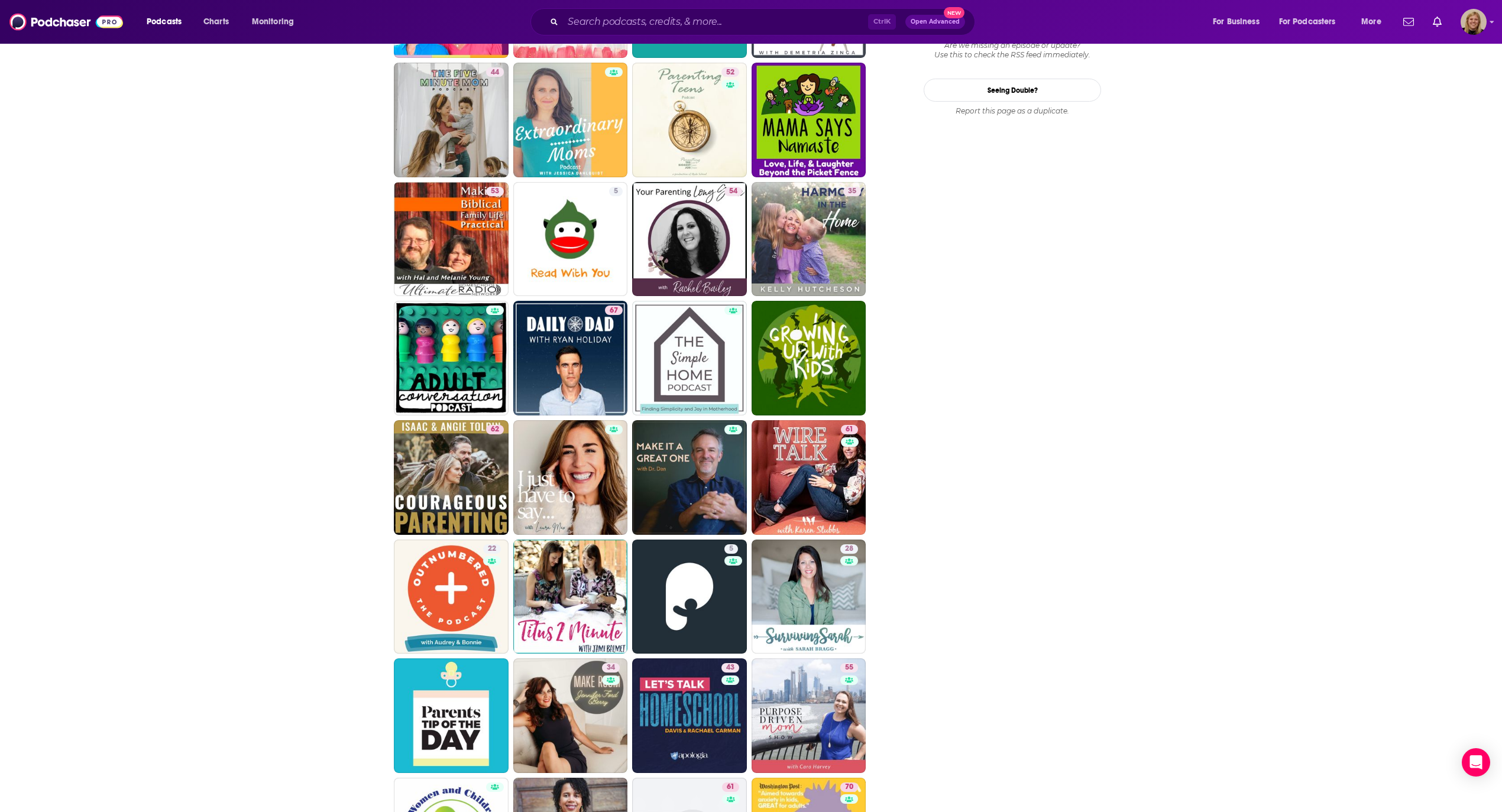
scroll to position [1497, 0]
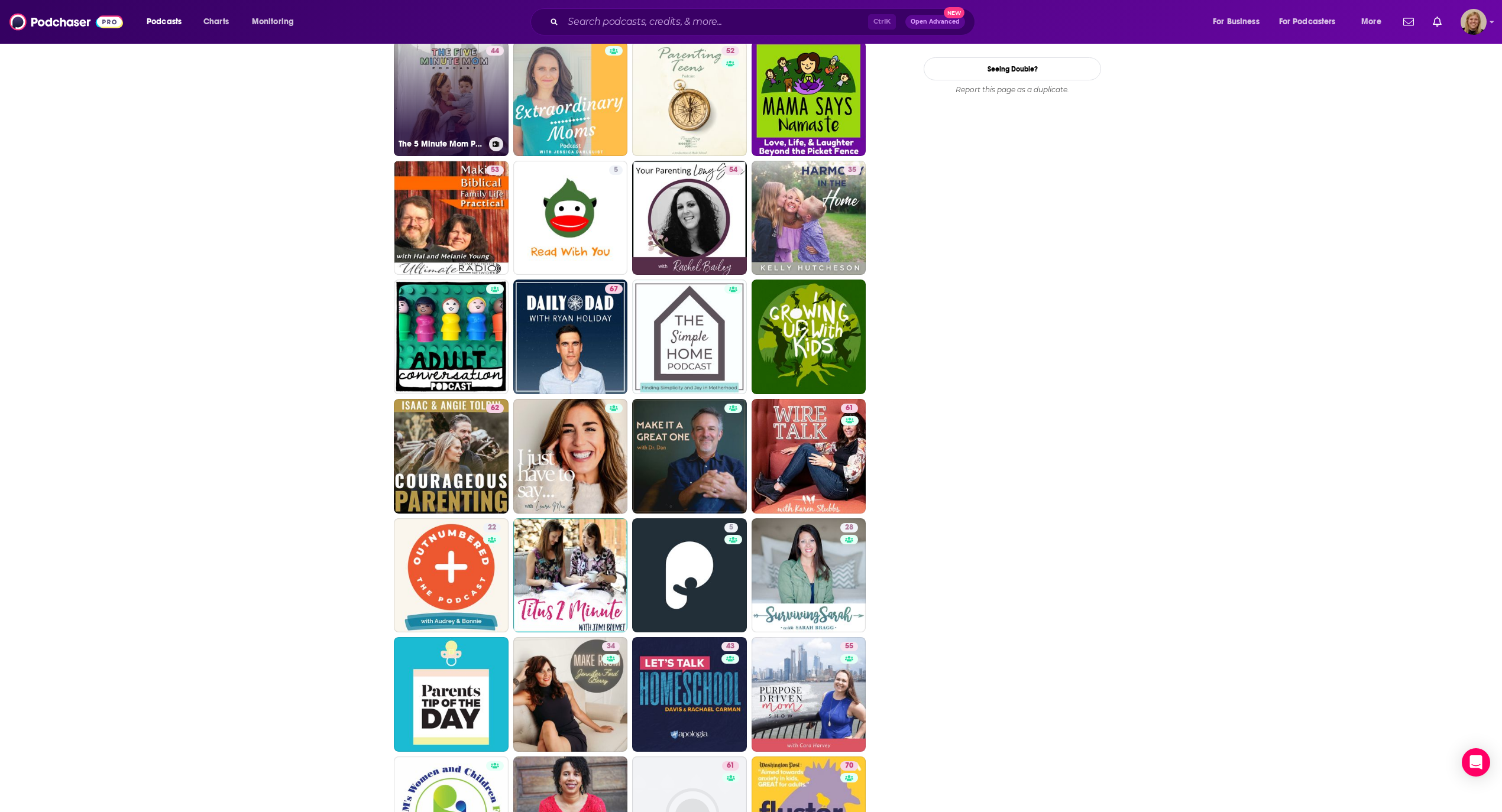
click at [466, 84] on link "44 The 5 Minute Mom Podcast" at bounding box center [451, 98] width 115 height 115
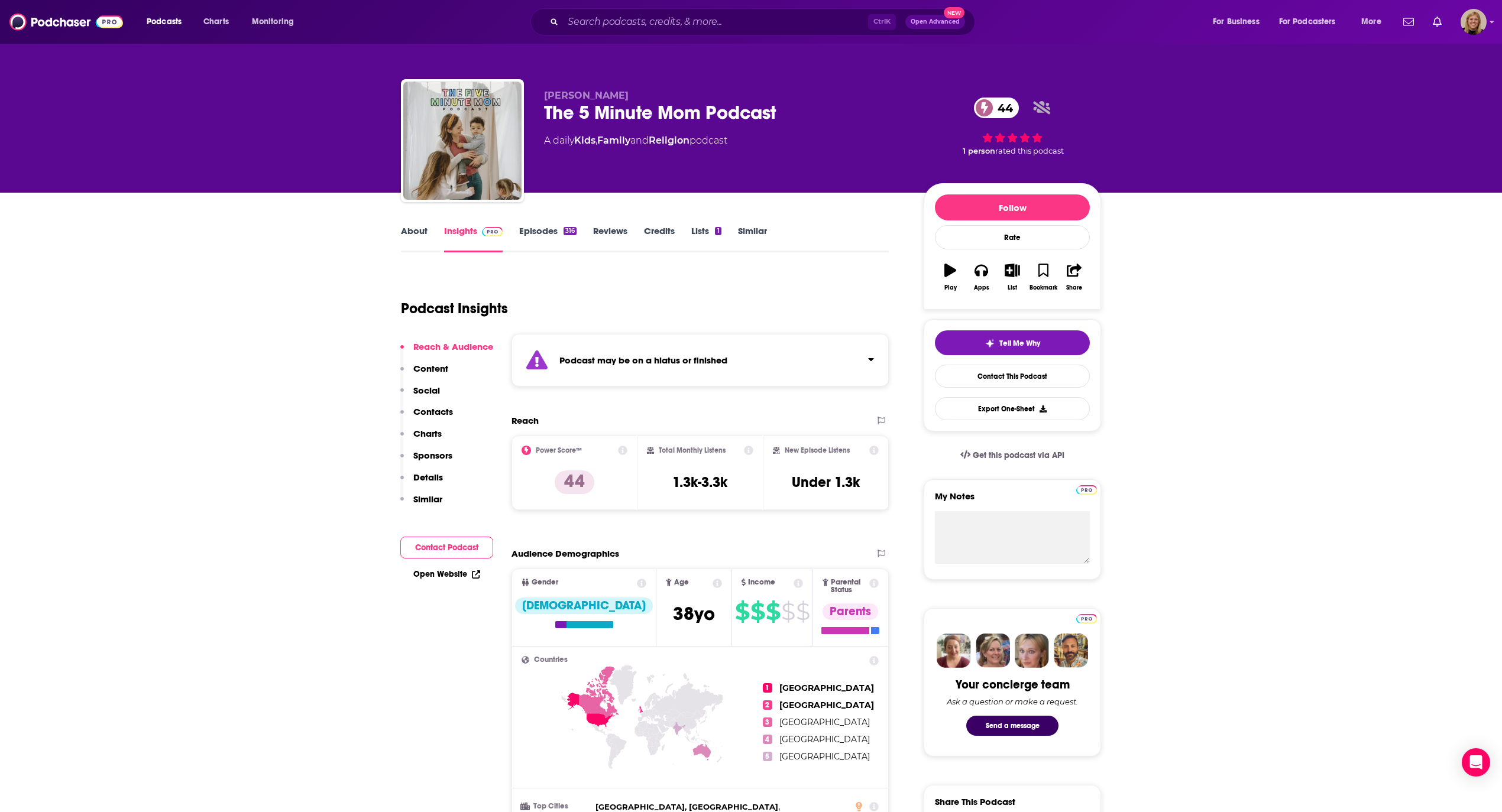
click at [622, 340] on div "Podcast may be on a hiatus or finished" at bounding box center [700, 360] width 377 height 53
